Goal: Task Accomplishment & Management: Use online tool/utility

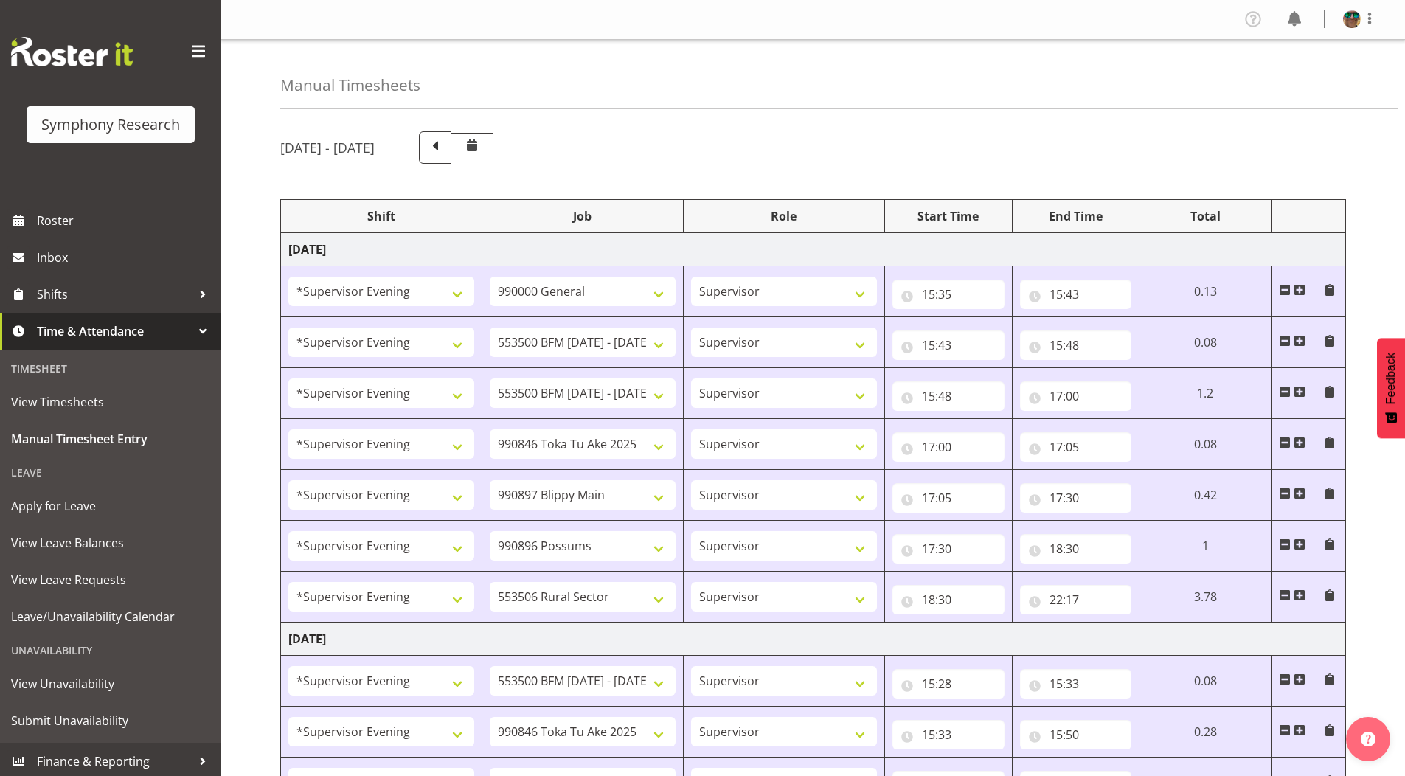
select select "4583"
select select "743"
select select "4583"
select select "10242"
select select "4583"
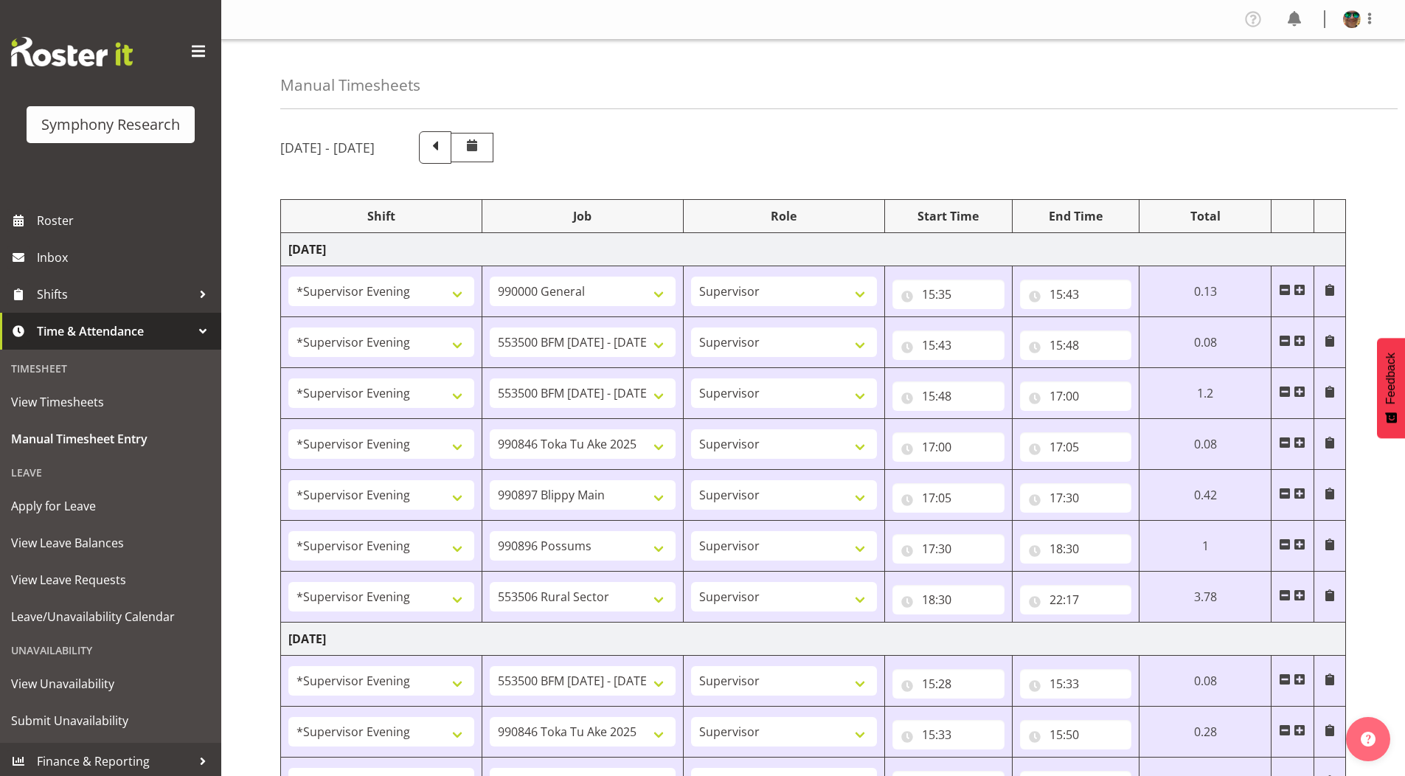
select select "10242"
select select "4583"
select select "9426"
select select "4583"
select select "10631"
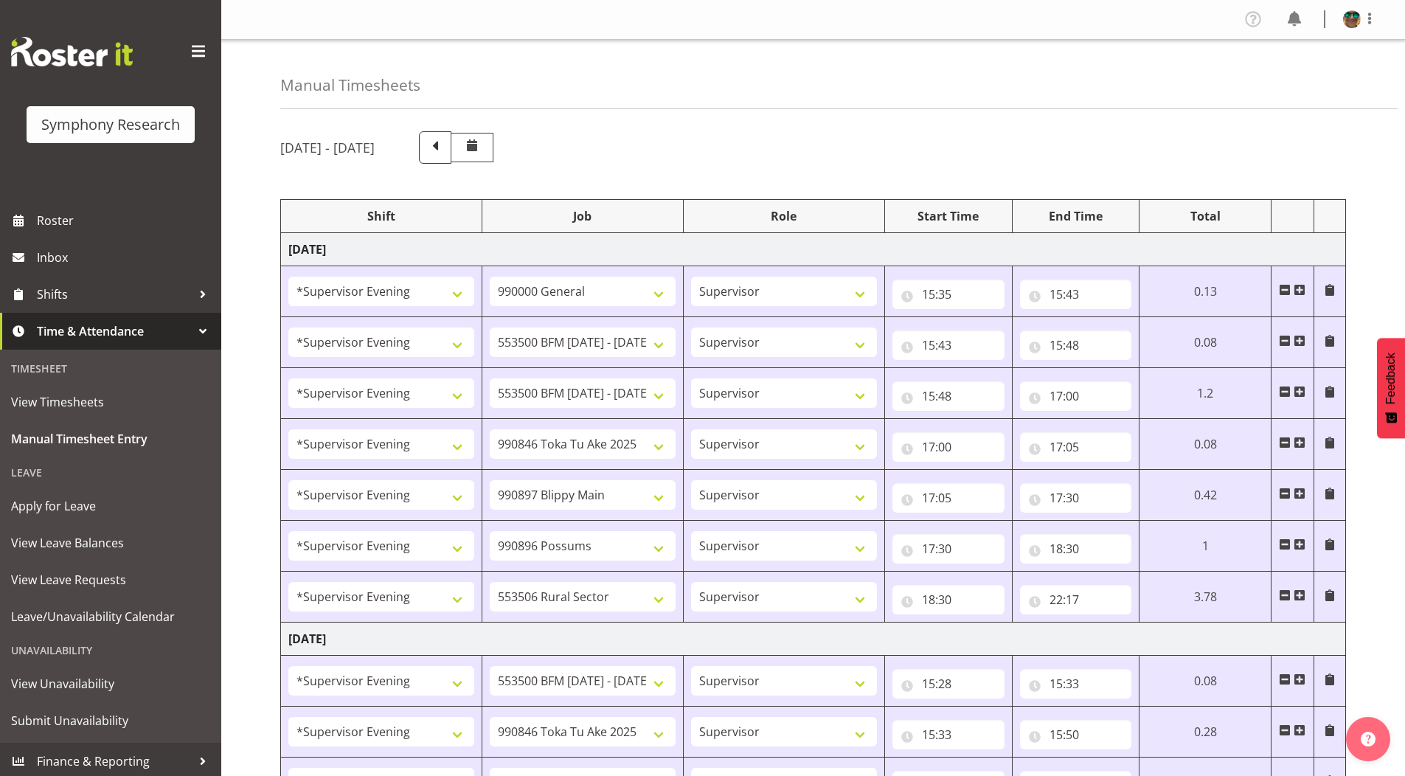
select select "4583"
select select "10633"
select select "4583"
select select "10587"
select select "4583"
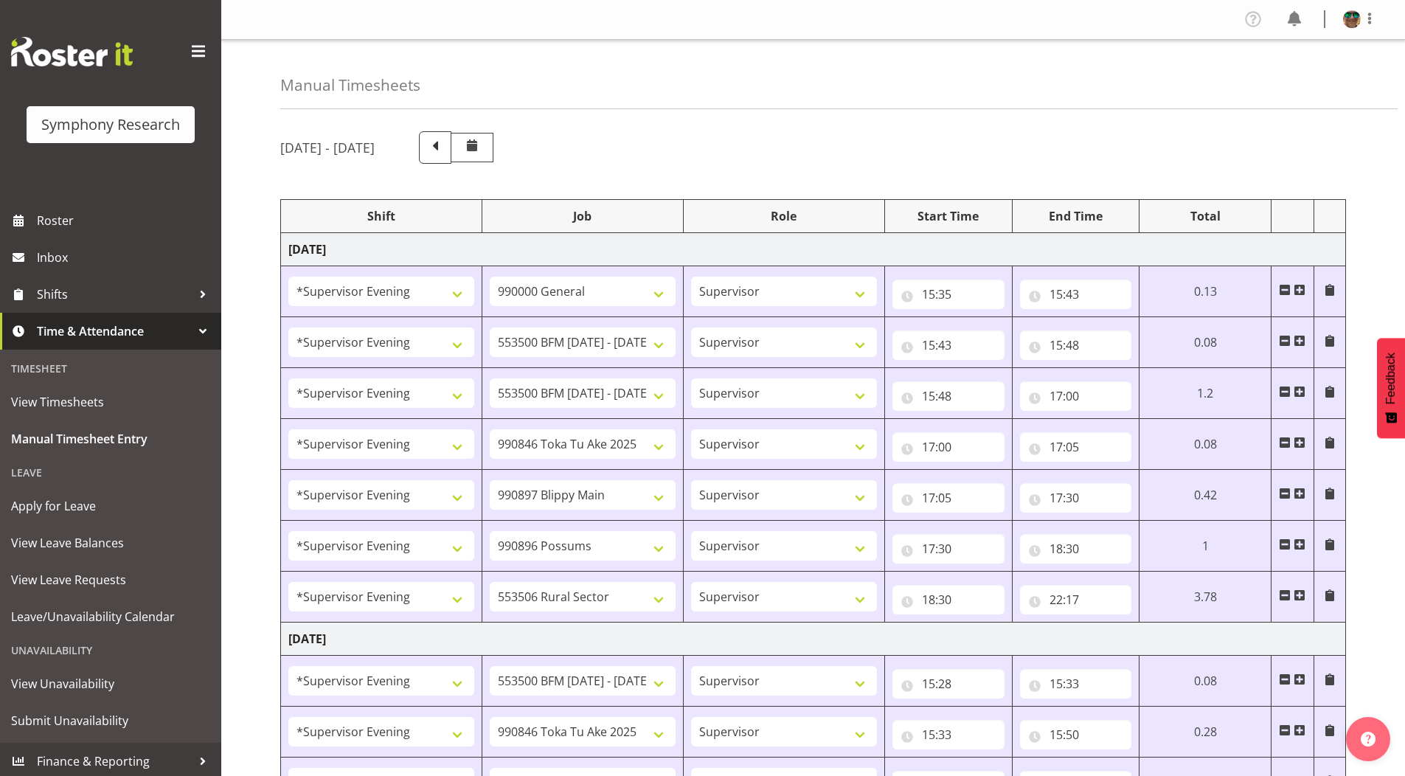
select select "10242"
select select "4583"
select select "9426"
select select "4583"
select select "10242"
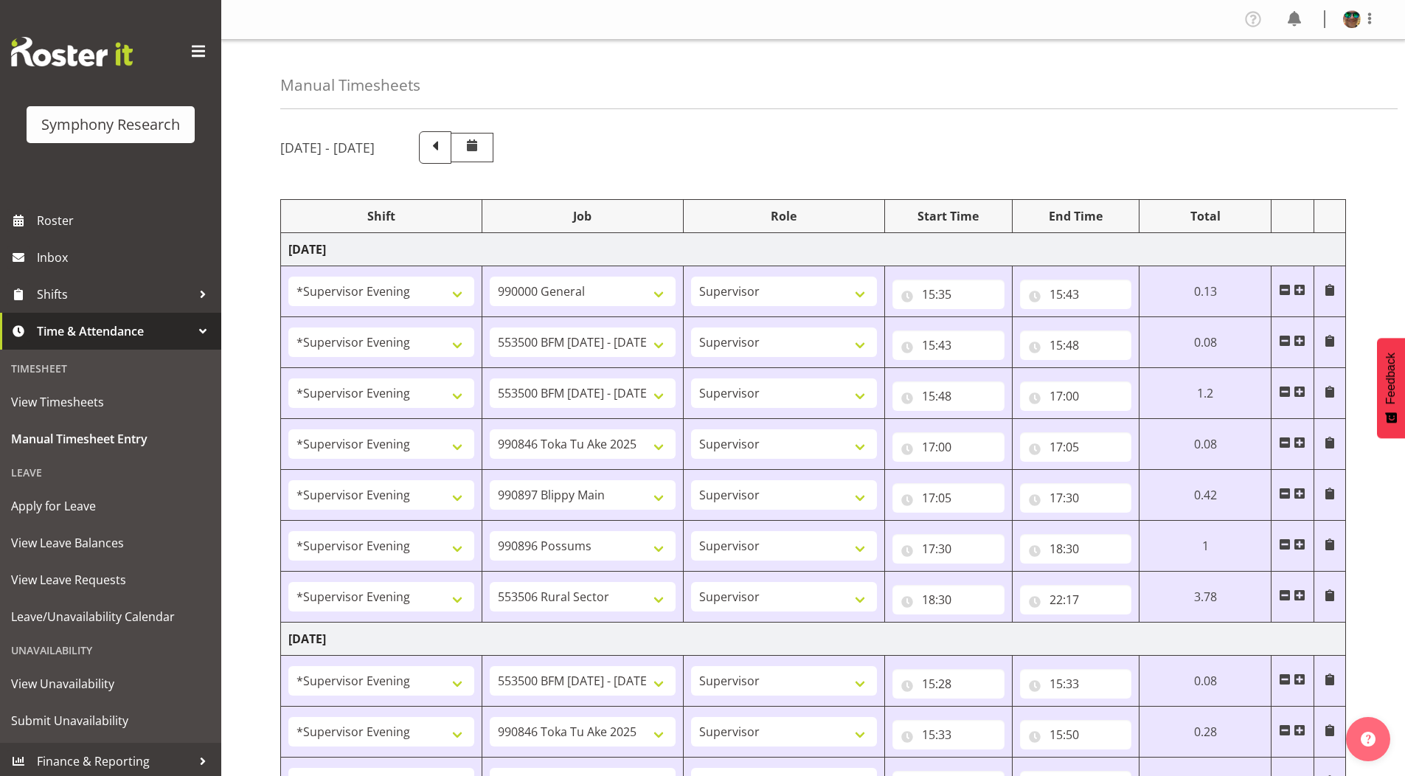
select select "4583"
select select "10633"
select select "4583"
select select "10631"
select select "4583"
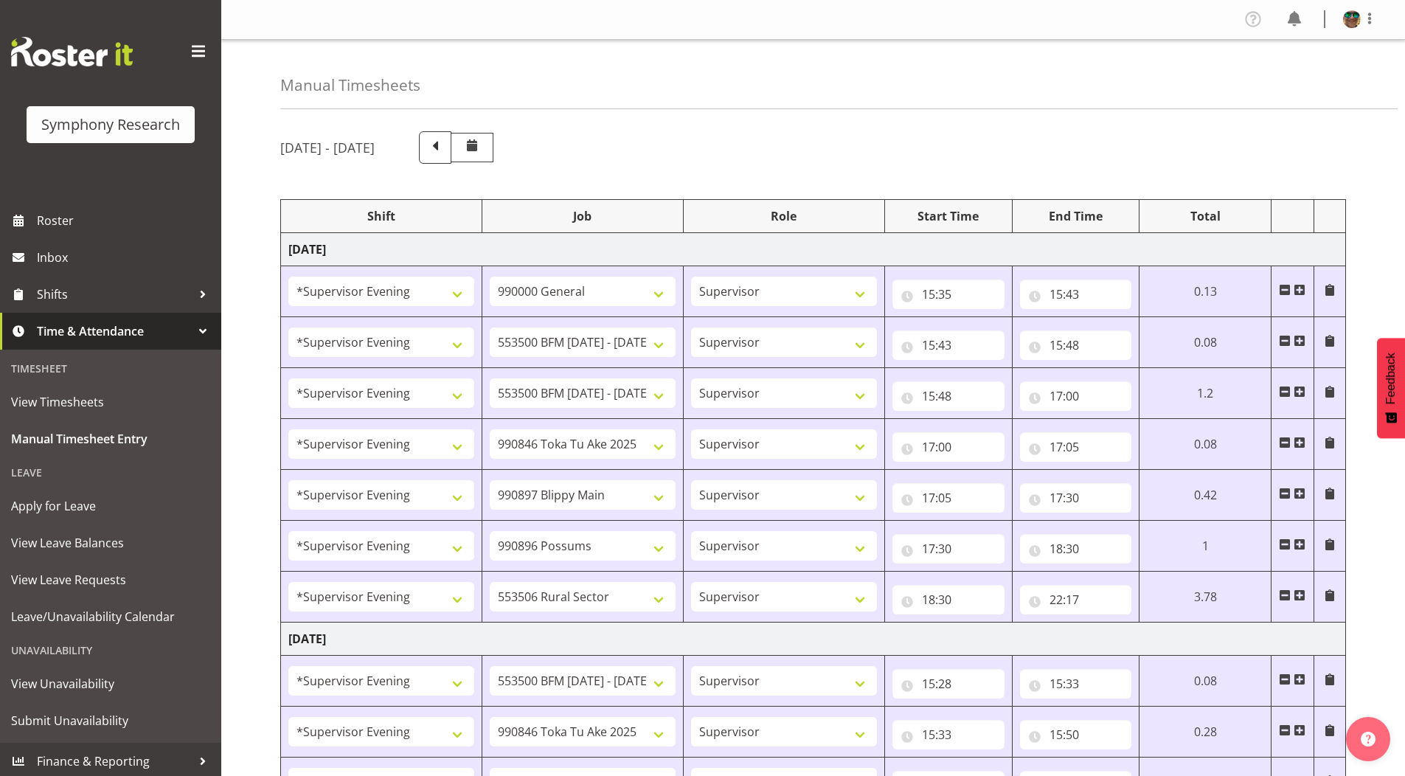
select select "10587"
select select "4583"
select select "10631"
select select "4583"
select select "10242"
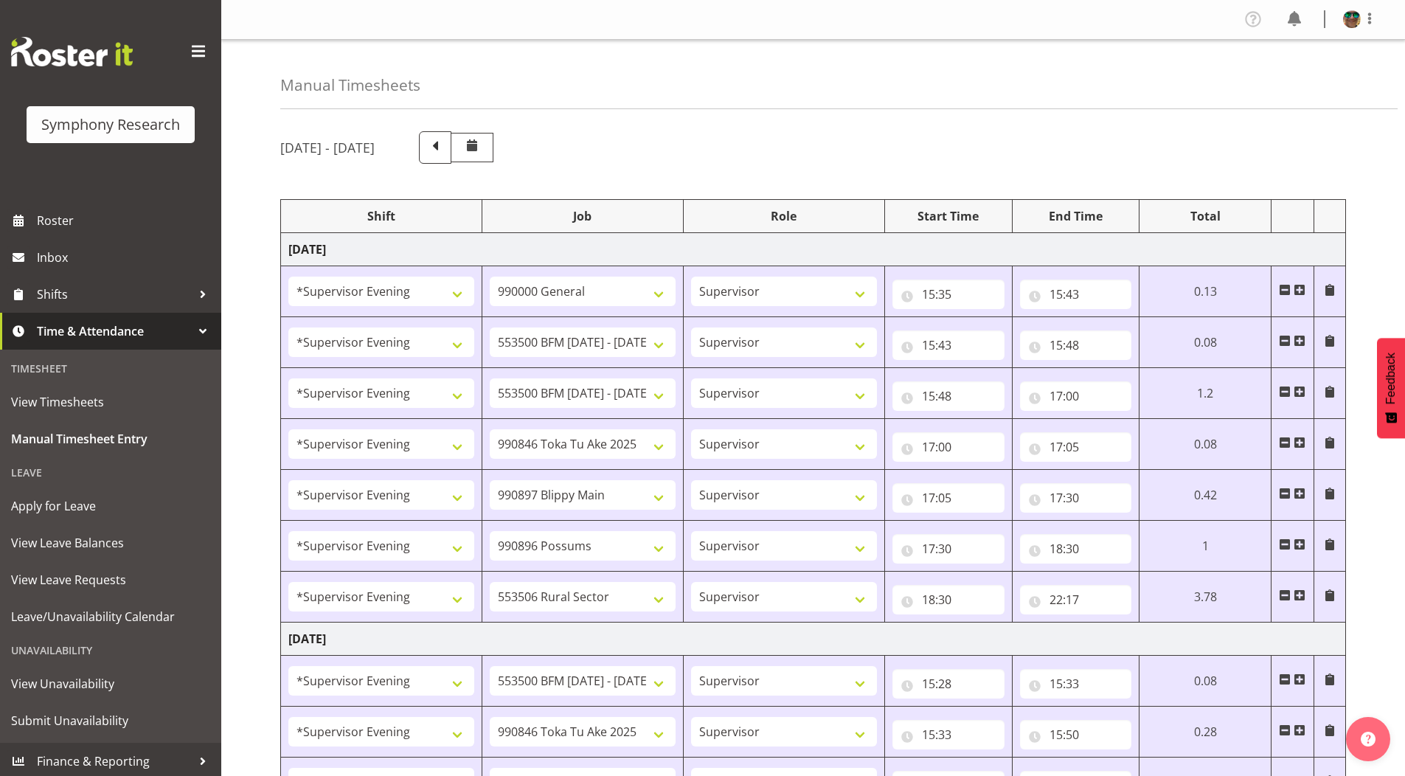
select select "4583"
select select "9426"
select select "4583"
select select "10242"
select select "4583"
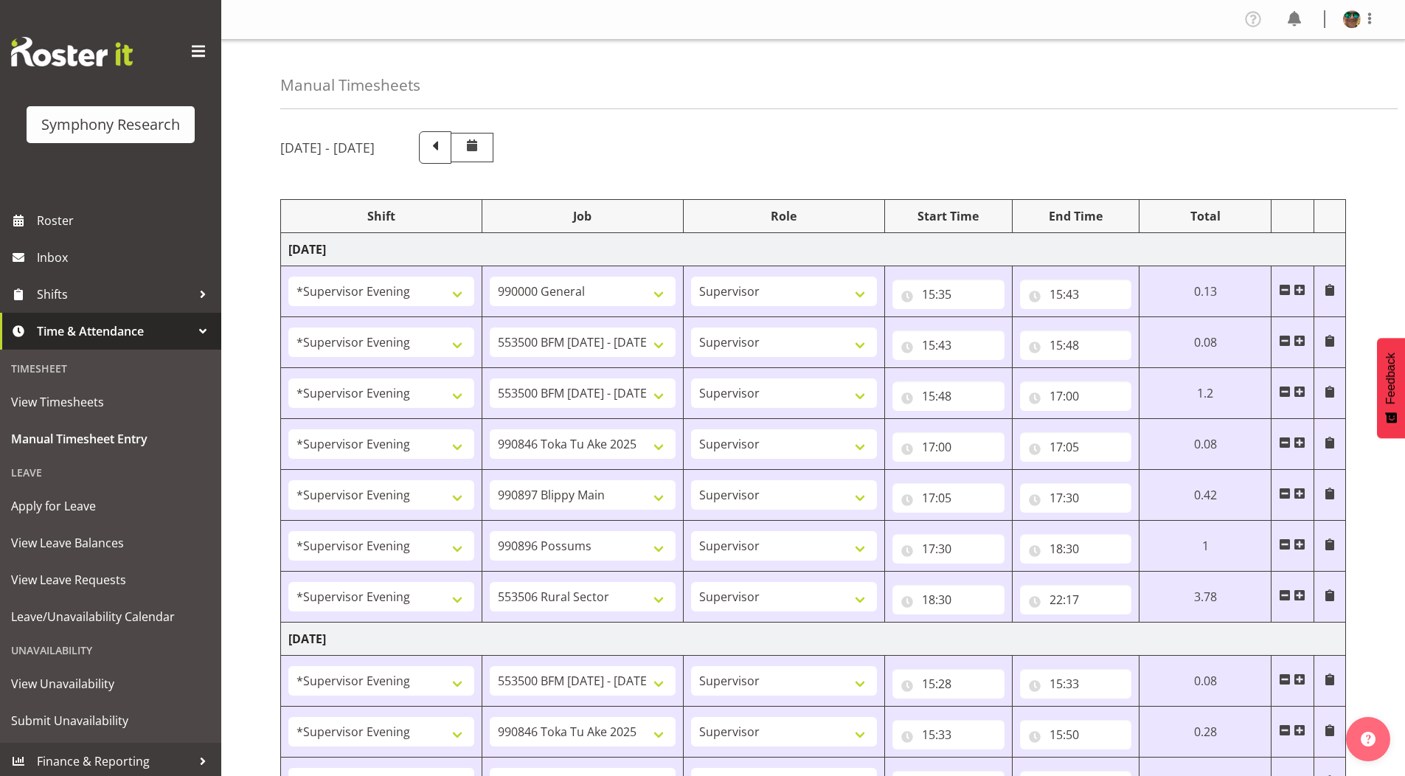
select select "10633"
select select "4583"
select select "10587"
select select "4583"
select select "743"
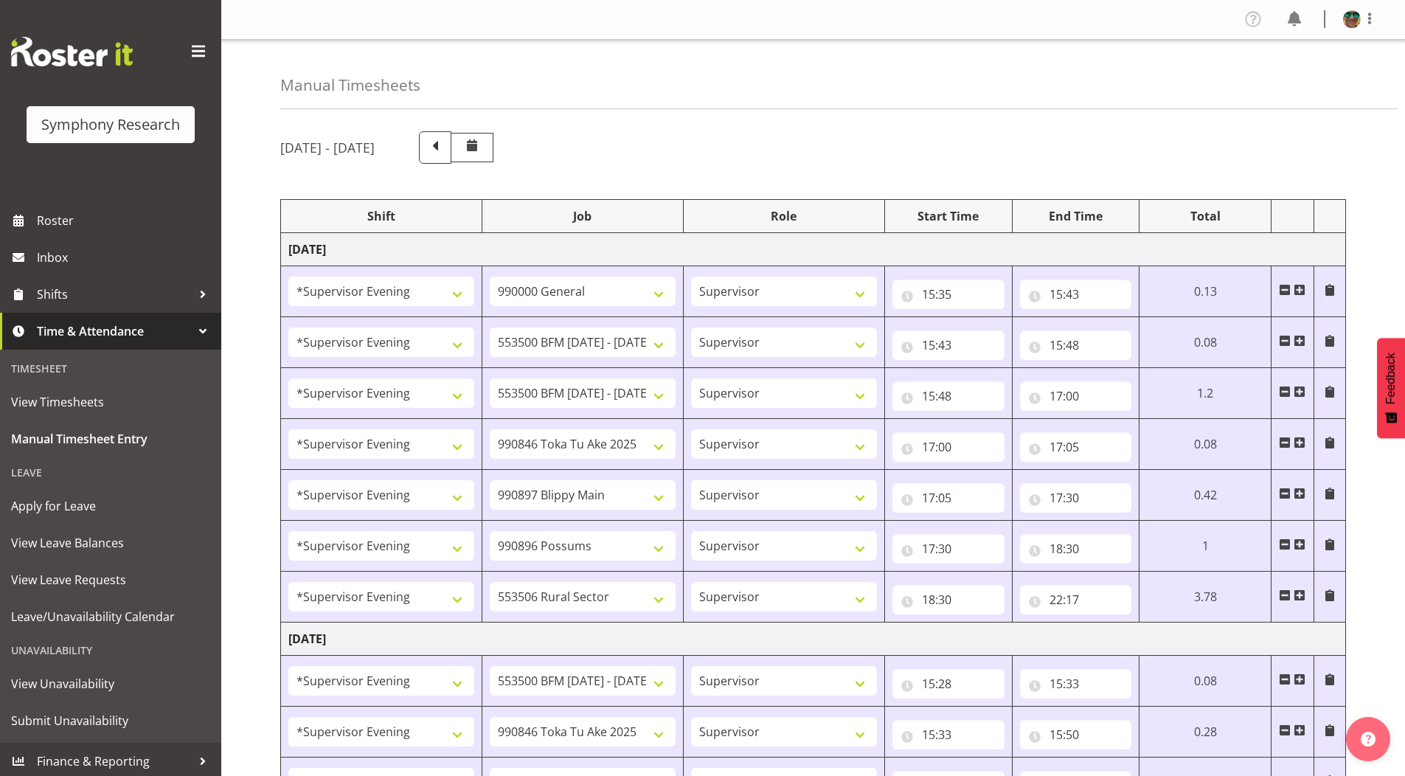
select select "4583"
select select "10242"
select select "4583"
select select "9426"
select select "4583"
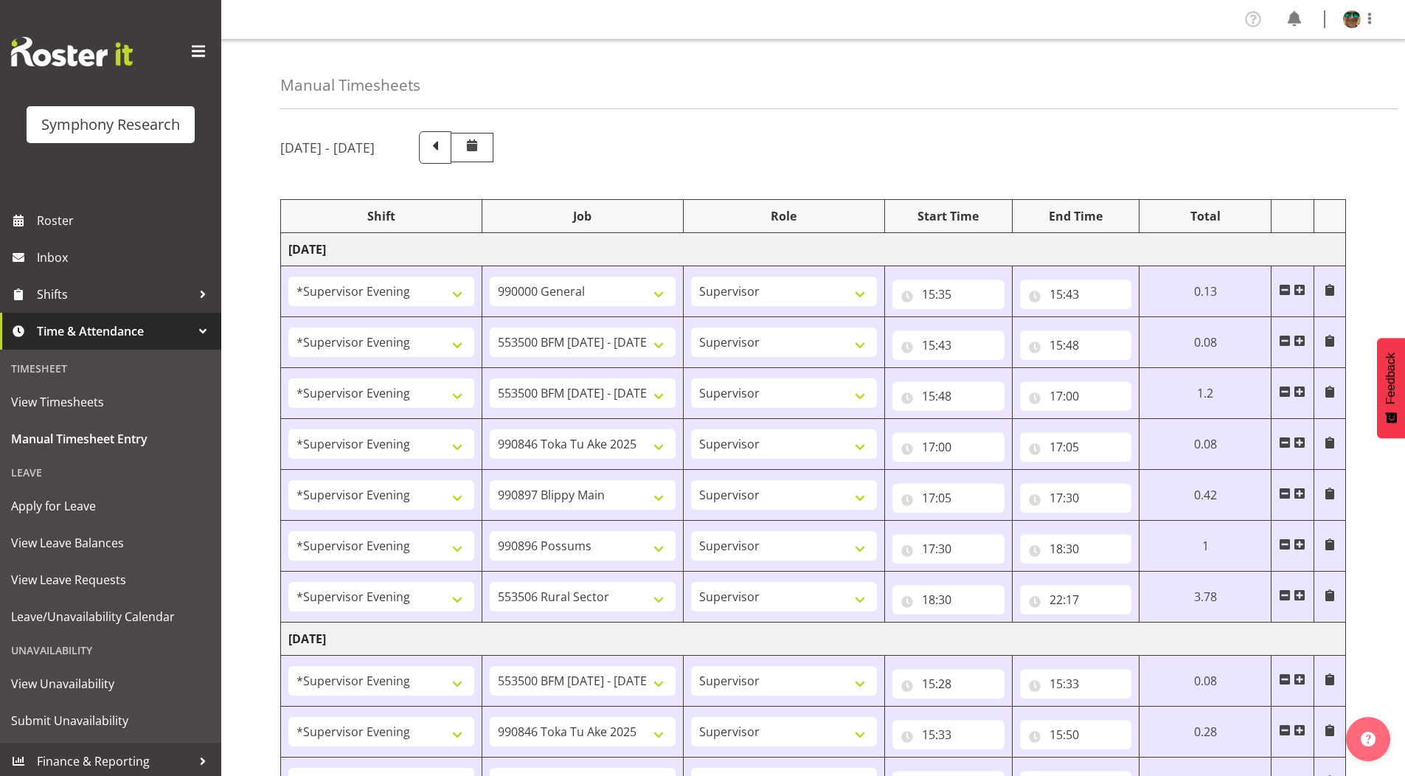
select select "10633"
select select "4583"
select select "10575"
select select "4583"
select select "10587"
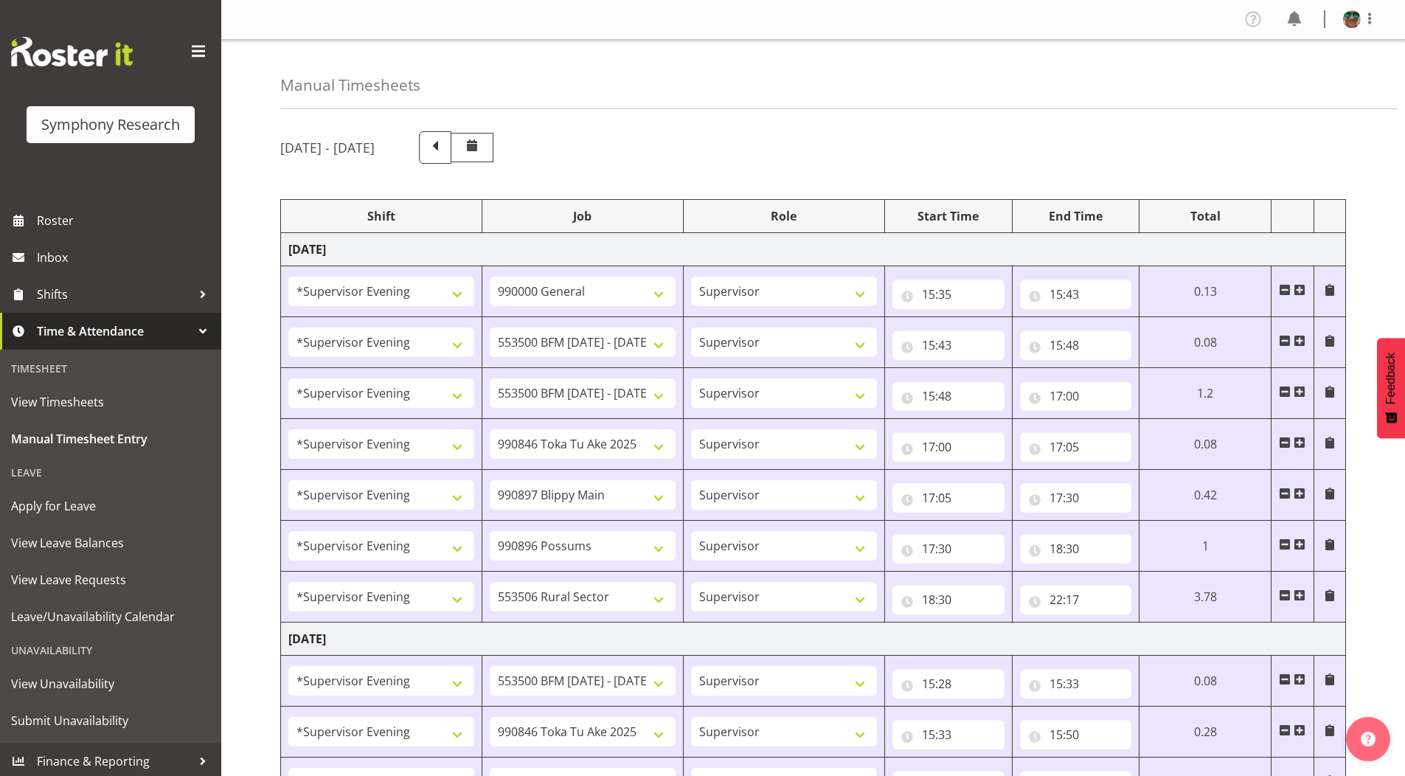
select select "4583"
select select "10242"
select select "4583"
select select "9426"
select select "4583"
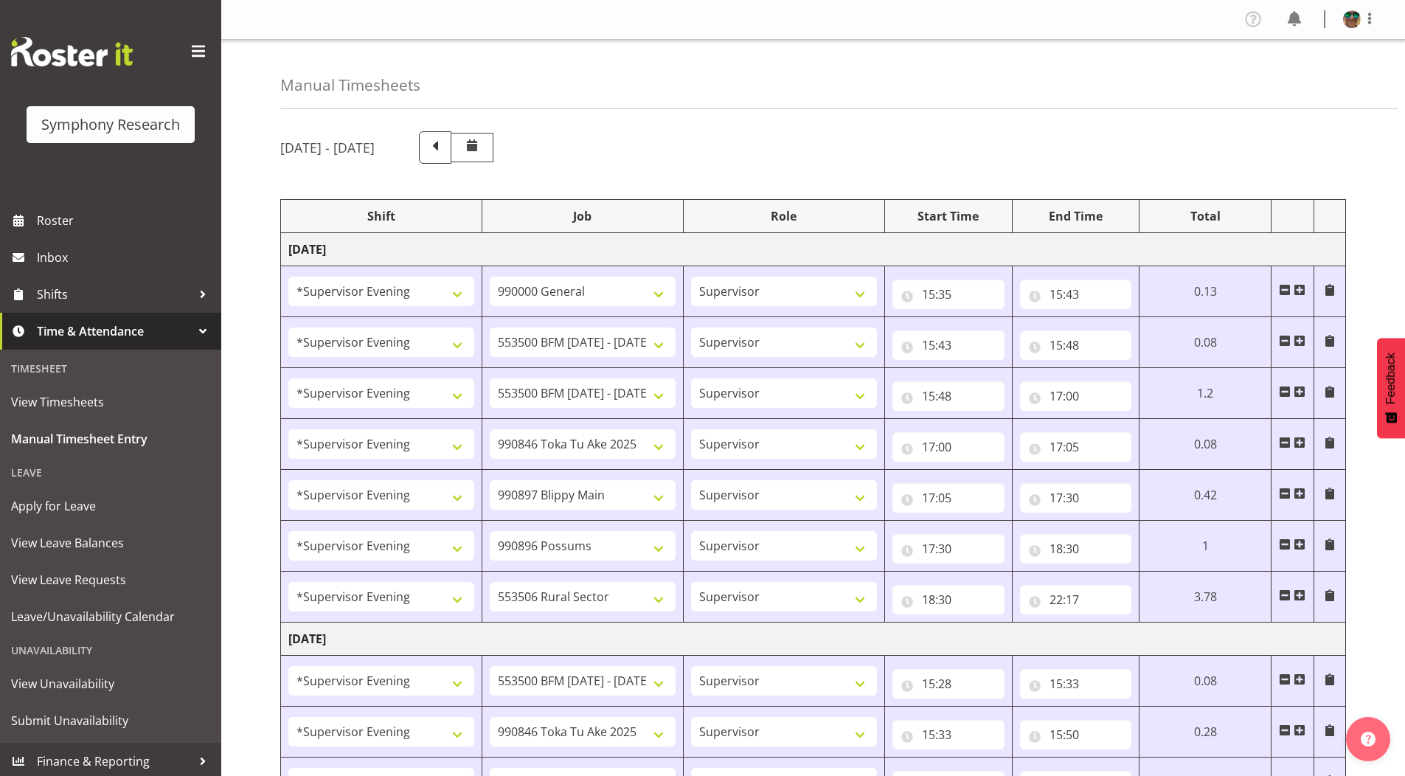
select select "10633"
select select "4583"
select select "10575"
select select "4583"
select select "10587"
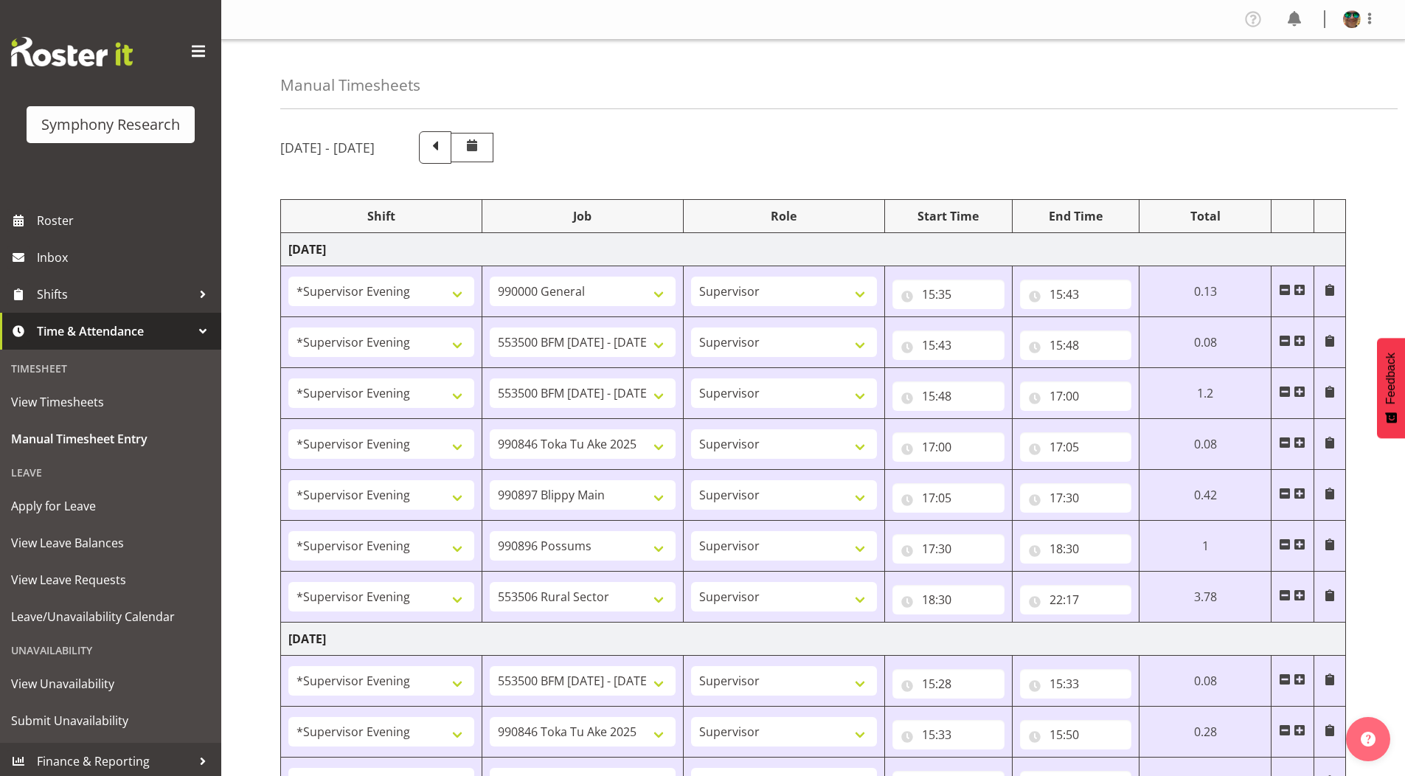
select select "19170"
select select "10527"
select select "19170"
select select "10527"
select select "19170"
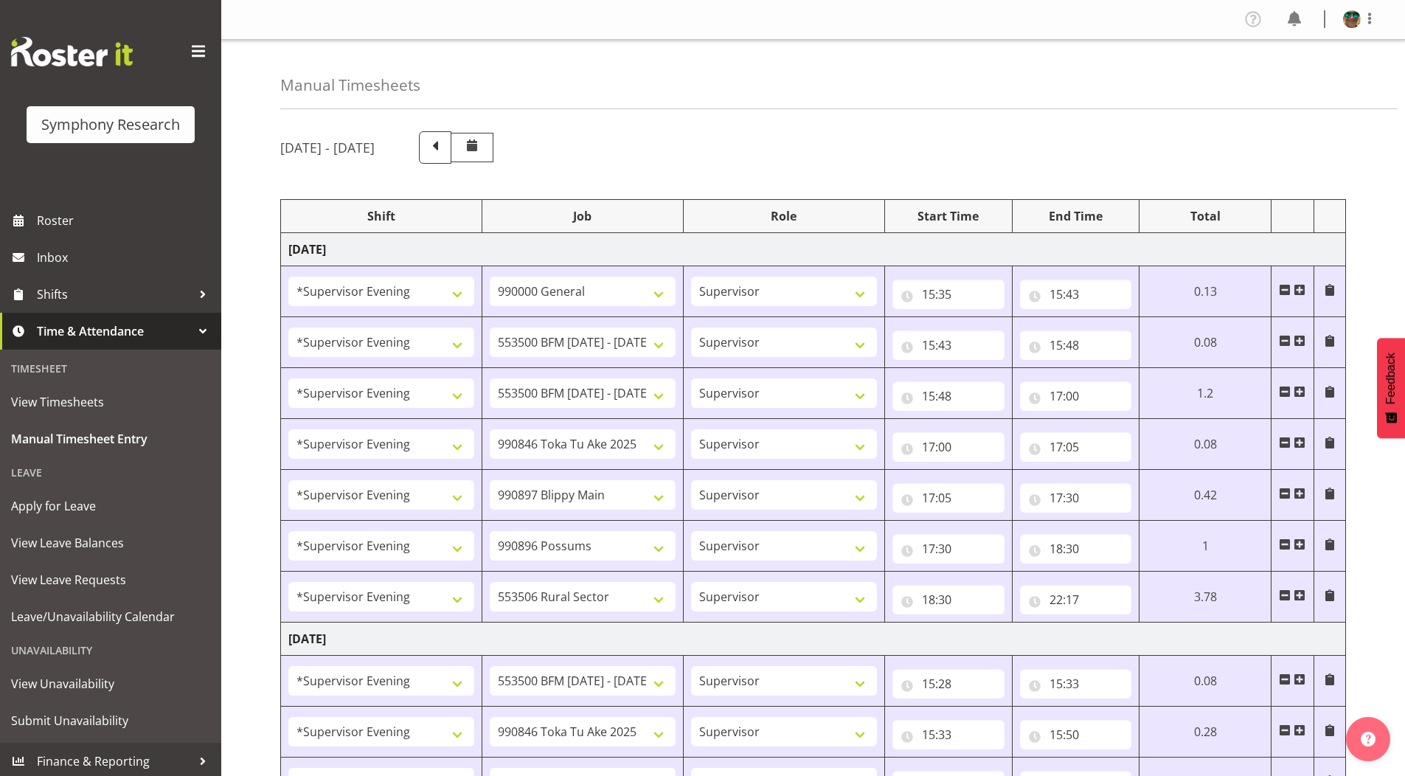
select select "10499"
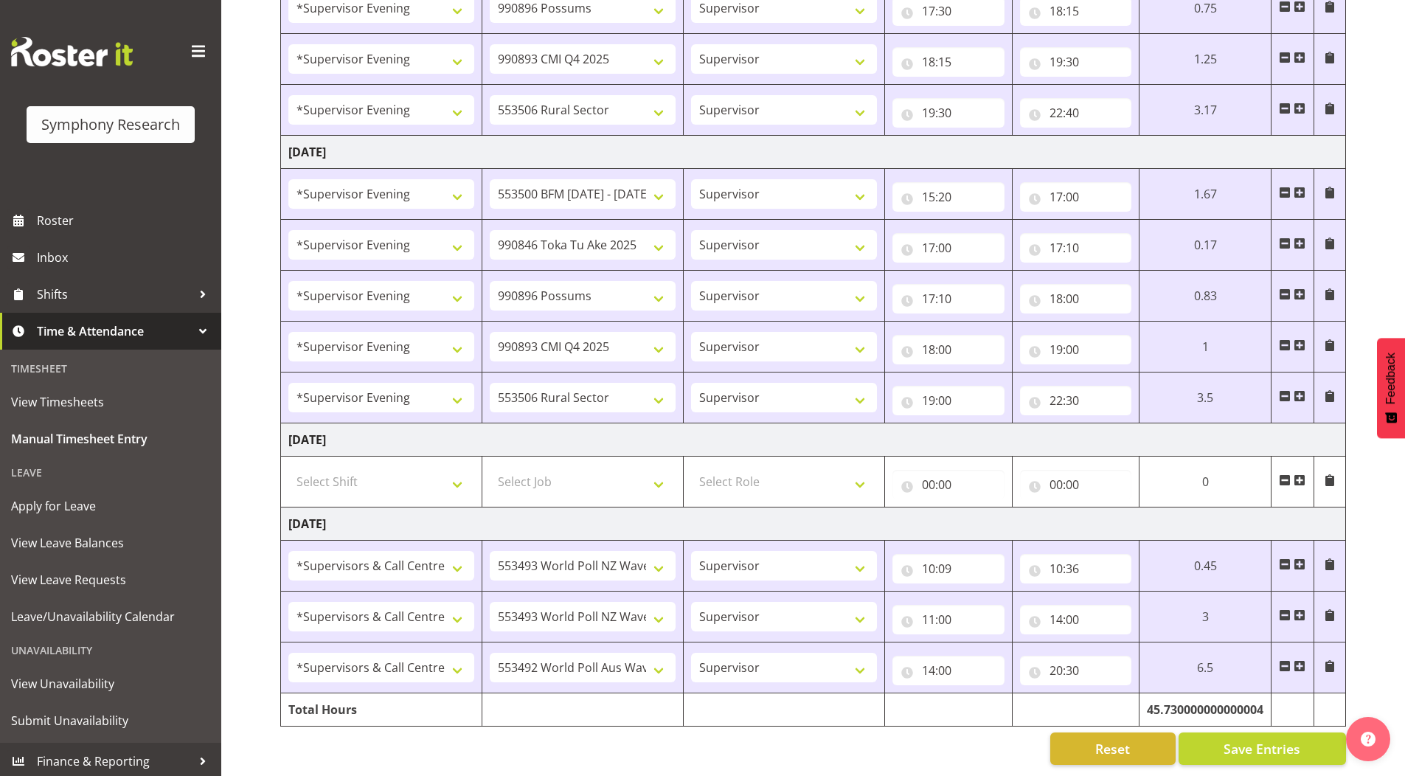
scroll to position [1513, 0]
click at [649, 664] on select "550060 IF Admin 553492 World Poll Aus Wave 2 Main 2025 553493 World Poll NZ Wav…" at bounding box center [583, 667] width 186 height 29
